Goal: Task Accomplishment & Management: Manage account settings

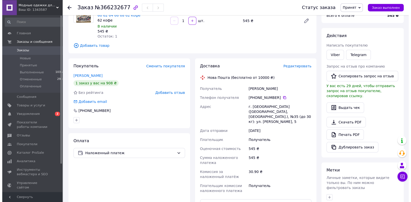
scroll to position [53, 0]
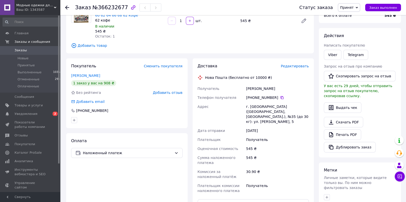
click at [294, 65] on span "Редактировать" at bounding box center [295, 66] width 28 height 4
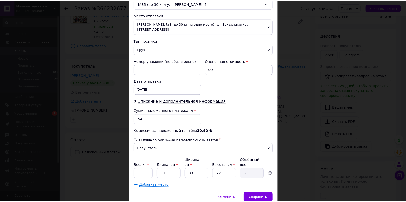
scroll to position [167, 0]
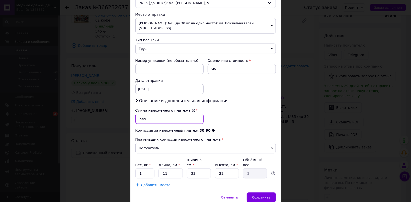
drag, startPoint x: 154, startPoint y: 119, endPoint x: 120, endPoint y: 120, distance: 33.6
click at [135, 120] on input "545" at bounding box center [169, 119] width 68 height 10
type input "880"
drag, startPoint x: 218, startPoint y: 68, endPoint x: 205, endPoint y: 70, distance: 12.9
click at [207, 70] on input "545" at bounding box center [241, 69] width 68 height 10
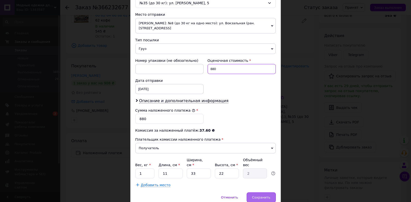
type input "880"
click at [266, 196] on span "Сохранить" at bounding box center [261, 198] width 18 height 4
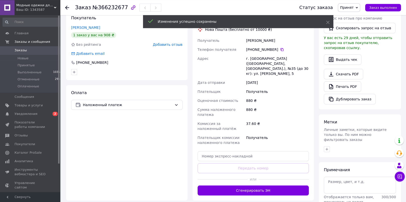
scroll to position [106, 0]
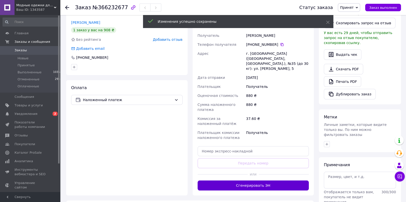
click at [266, 182] on button "Сгенерировать ЭН" at bounding box center [253, 186] width 111 height 10
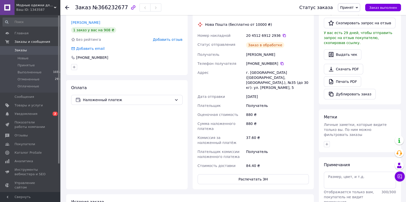
scroll to position [2, 0]
click at [379, 9] on span "Заказ выполнен" at bounding box center [383, 8] width 28 height 4
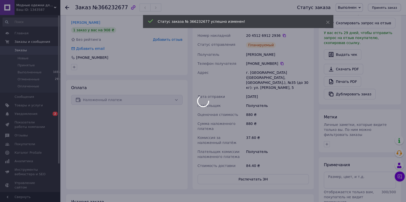
scroll to position [14, 0]
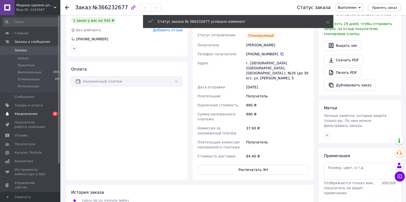
click at [30, 115] on span "Уведомления" at bounding box center [26, 114] width 23 height 5
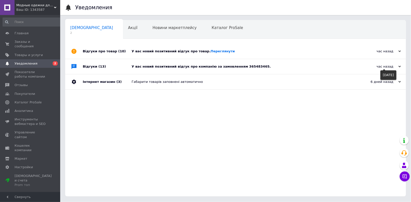
click at [399, 67] on use at bounding box center [399, 67] width 3 height 2
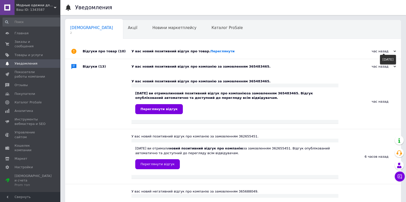
click at [395, 52] on icon at bounding box center [394, 51] width 3 height 3
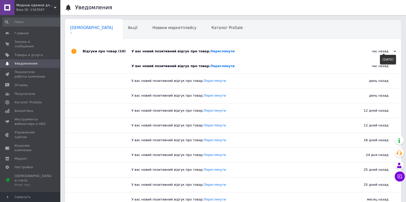
click at [395, 52] on icon at bounding box center [394, 51] width 3 height 3
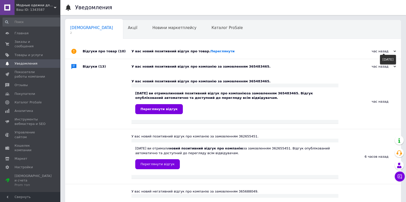
click at [395, 52] on icon at bounding box center [394, 51] width 3 height 3
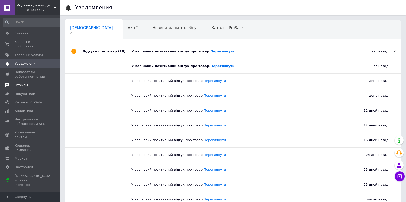
click at [21, 83] on span "Отзывы" at bounding box center [21, 85] width 13 height 5
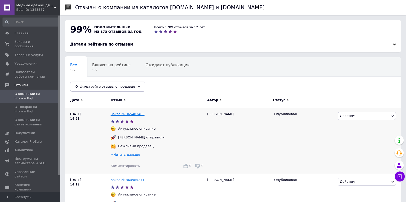
click at [129, 113] on link "Заказ № 365483465" at bounding box center [128, 114] width 34 height 4
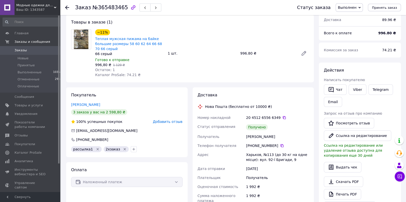
scroll to position [53, 0]
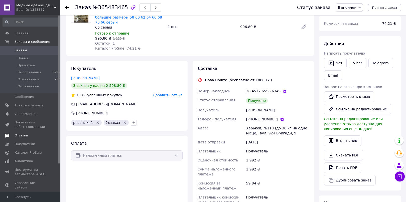
click at [24, 136] on span "Отзывы" at bounding box center [21, 135] width 13 height 5
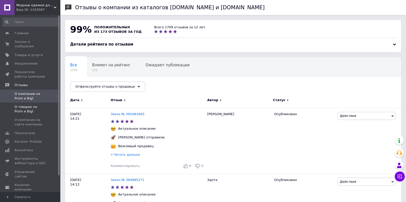
click at [25, 105] on span "О товарах на Prom и Bigl" at bounding box center [31, 109] width 32 height 9
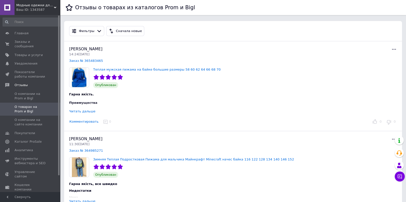
click at [87, 111] on div "Читать дальше" at bounding box center [82, 111] width 26 height 4
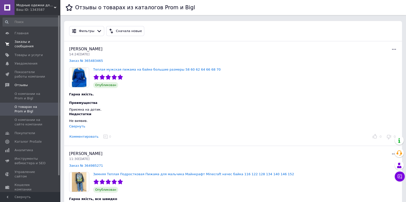
click at [25, 42] on span "Заказы и сообщения" at bounding box center [31, 44] width 32 height 9
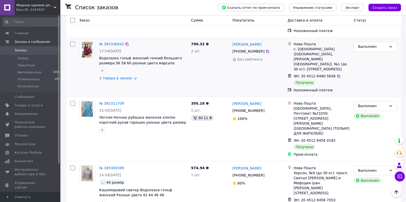
scroll to position [2283, 0]
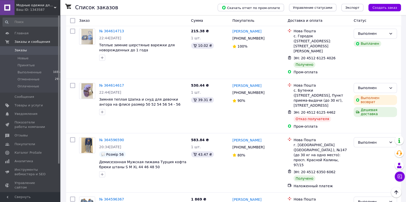
scroll to position [2306, 0]
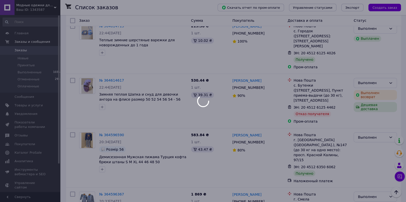
click at [29, 105] on div at bounding box center [203, 101] width 406 height 202
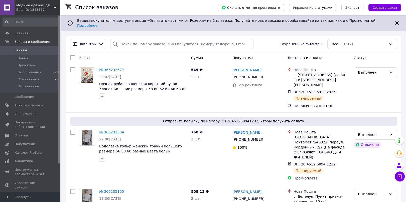
click at [29, 105] on span "Товары и услуги" at bounding box center [29, 105] width 28 height 5
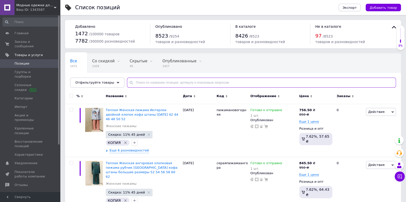
click at [160, 84] on input "text" at bounding box center [261, 83] width 269 height 10
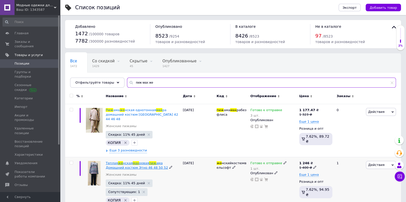
type input "пиж мах же"
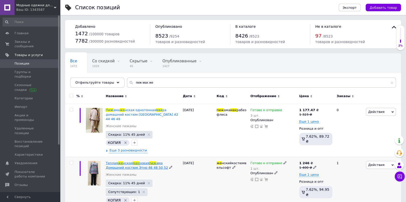
click at [154, 161] on span "ама Домашний костюм Этно 46 48 50 52" at bounding box center [137, 165] width 62 height 8
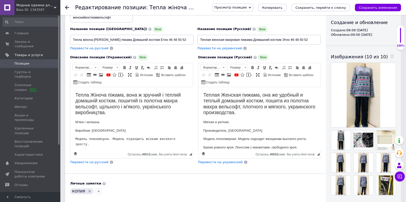
scroll to position [53, 0]
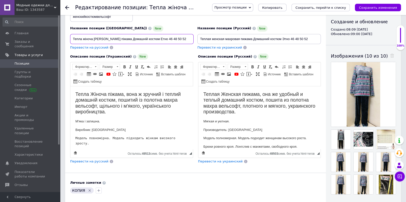
click at [155, 39] on input "Тепла жіноча [PERSON_NAME] піжама Домашній костюм Етно 46 48 50 52" at bounding box center [131, 39] width 123 height 10
type input "Тепла жіноча [PERSON_NAME] піжама Домашній костюм Етно 44 46 48 50 52"
click at [291, 37] on input "Теплая женская махровая пижама Домашний костюм Этно 46 48 50 52" at bounding box center [258, 39] width 123 height 10
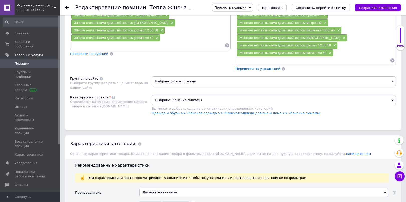
scroll to position [451, 0]
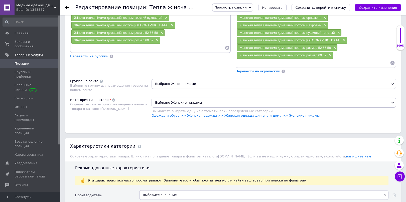
type input "Теплая женская махровая пижама Домашний костюм Этно 44 46 48 50 52"
click at [68, 8] on icon at bounding box center [67, 8] width 4 height 4
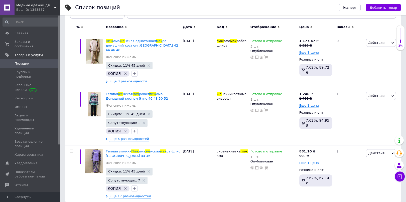
scroll to position [70, 0]
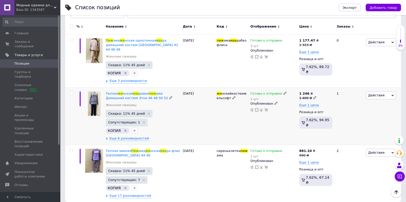
click at [389, 92] on span "Действия" at bounding box center [381, 95] width 30 height 8
click at [349, 172] on li "Удалить" at bounding box center [360, 175] width 71 height 7
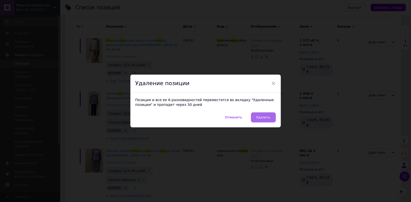
click at [263, 117] on span "Удалить" at bounding box center [263, 117] width 14 height 4
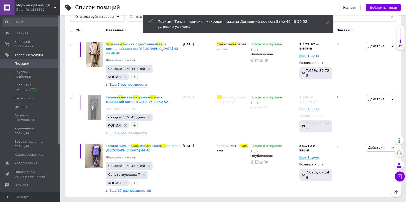
scroll to position [61, 0]
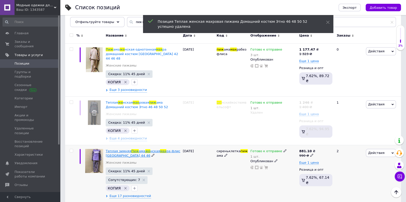
click at [161, 149] on span "ра флис [GEOGRAPHIC_DATA] 44 46" at bounding box center [143, 153] width 75 height 8
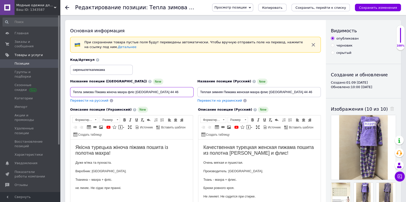
drag, startPoint x: 127, startPoint y: 91, endPoint x: 134, endPoint y: 92, distance: 7.3
click at [134, 92] on input "Тепла зимова Піжама жіноча махра фліс [GEOGRAPHIC_DATA] 44 46" at bounding box center [131, 92] width 123 height 10
type input "Тепла зимова Піжама жіноча махра [GEOGRAPHIC_DATA] 44 46"
drag, startPoint x: 260, startPoint y: 90, endPoint x: 270, endPoint y: 92, distance: 9.9
click at [270, 92] on input "Теплая зимняя Пижама женская махра флис [GEOGRAPHIC_DATA] 44 46" at bounding box center [258, 92] width 123 height 10
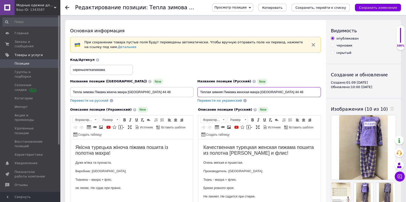
type input "Теплая зимняя Пижама женская махра [GEOGRAPHIC_DATA] 44 46"
drag, startPoint x: 128, startPoint y: 91, endPoint x: 143, endPoint y: 94, distance: 15.5
click at [143, 94] on input "Тепла зимова Піжама жіноча махра [GEOGRAPHIC_DATA] 44 46" at bounding box center [131, 92] width 123 height 10
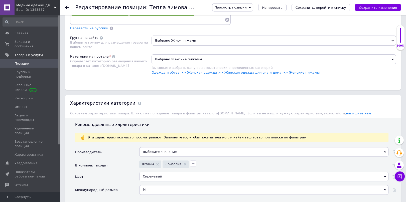
scroll to position [558, 0]
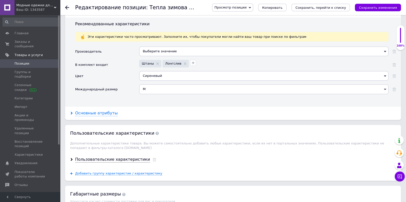
click at [96, 116] on div "Основные атрибуты" at bounding box center [96, 113] width 43 height 6
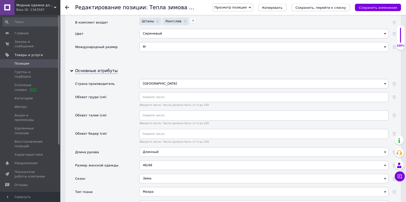
scroll to position [637, 0]
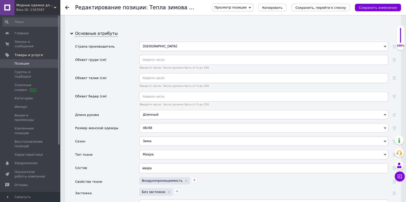
click at [146, 131] on div "46/48" at bounding box center [263, 128] width 249 height 10
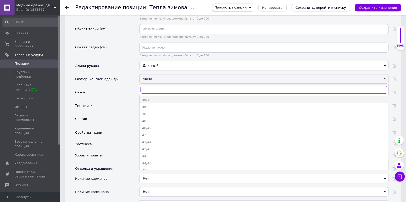
scroll to position [690, 0]
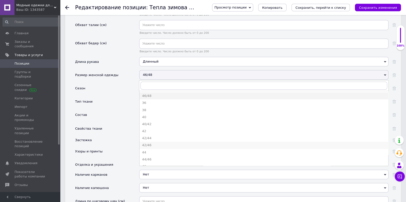
click at [148, 147] on div "42/46" at bounding box center [264, 145] width 244 height 5
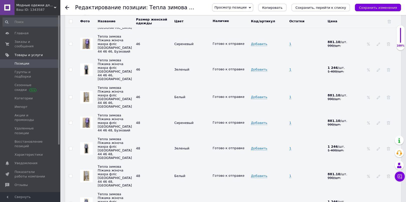
scroll to position [1221, 0]
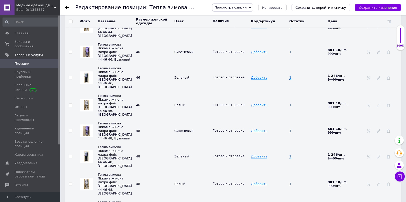
click at [70, 129] on input "checkbox" at bounding box center [70, 130] width 3 height 3
checkbox input "true"
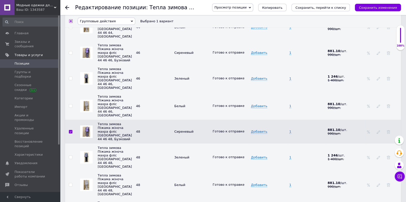
click at [124, 20] on span "Групповые действия" at bounding box center [107, 21] width 58 height 7
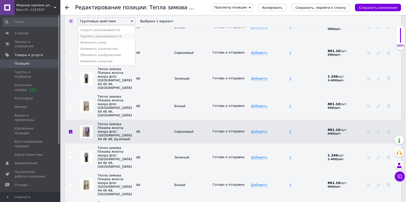
click at [112, 36] on li "Удалить разновидности" at bounding box center [106, 36] width 57 height 6
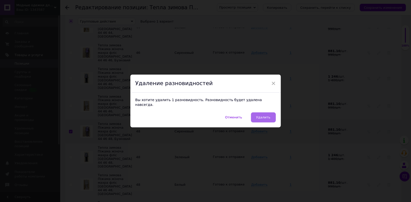
click at [268, 117] on button "Удалить" at bounding box center [263, 117] width 25 height 10
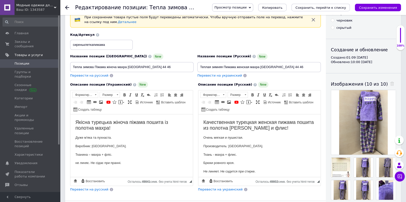
scroll to position [0, 0]
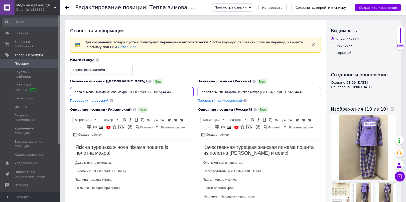
click at [156, 90] on input "Тепла зимова Піжама жіноча махра [GEOGRAPHIC_DATA] 44 46" at bounding box center [131, 92] width 123 height 10
drag, startPoint x: 169, startPoint y: 90, endPoint x: 143, endPoint y: 86, distance: 26.1
click at [143, 87] on input "Тепла зимова Піжама жіноча махра [GEOGRAPHIC_DATA] 44 46 48 50 52" at bounding box center [131, 92] width 123 height 10
type input "Тепла зимова Піжама жіноча махра [GEOGRAPHIC_DATA] 44 46 48 50 52"
drag, startPoint x: 291, startPoint y: 89, endPoint x: 271, endPoint y: 90, distance: 20.3
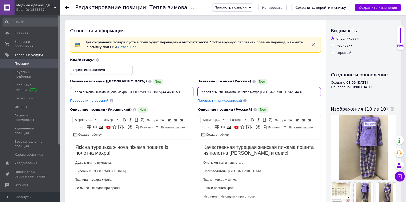
click at [271, 90] on input "Теплая зимняя Пижама женская махра [GEOGRAPHIC_DATA] 44 46" at bounding box center [258, 92] width 123 height 10
paste input "48 50 52"
drag, startPoint x: 260, startPoint y: 91, endPoint x: 272, endPoint y: 92, distance: 12.3
click at [272, 92] on input "Теплая зимняя Пижама женская махра [GEOGRAPHIC_DATA] 44 46 48 50 52" at bounding box center [258, 92] width 123 height 10
type input "Теплая зимняя Пижама женская махра 44 46 48 50 52"
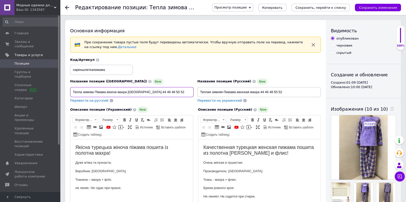
drag, startPoint x: 130, startPoint y: 92, endPoint x: 144, endPoint y: 95, distance: 14.0
click at [144, 95] on input "Тепла зимова Піжама жіноча махра [GEOGRAPHIC_DATA] 44 46 48 50 52" at bounding box center [131, 92] width 123 height 10
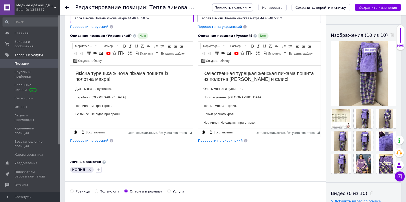
scroll to position [106, 0]
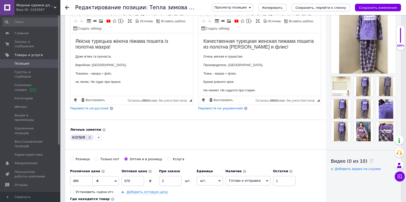
type input "Тепла зимова Піжама жіноча махра 44 46 48 50 52"
click at [317, 7] on icon "Сохранить, перейти к списку" at bounding box center [321, 8] width 51 height 4
